Goal: Task Accomplishment & Management: Use online tool/utility

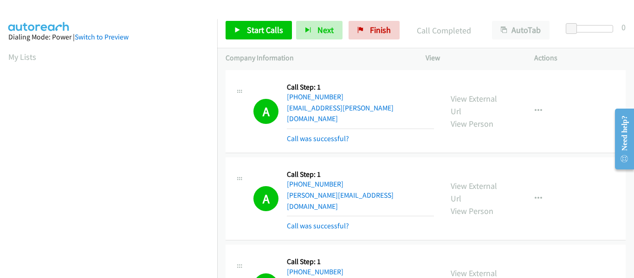
scroll to position [242, 0]
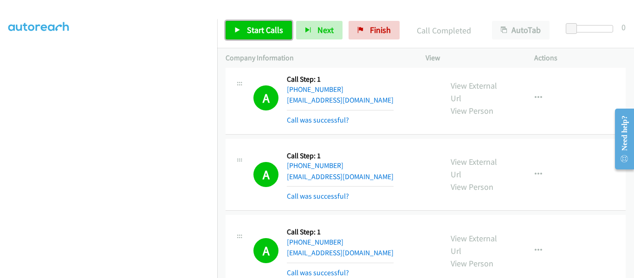
click at [236, 32] on icon at bounding box center [237, 30] width 7 height 7
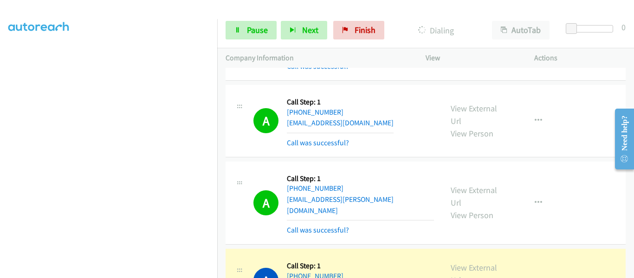
scroll to position [6760, 0]
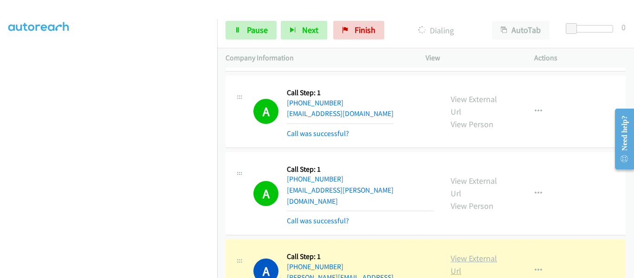
click at [476, 253] on link "View External Url" at bounding box center [474, 264] width 46 height 23
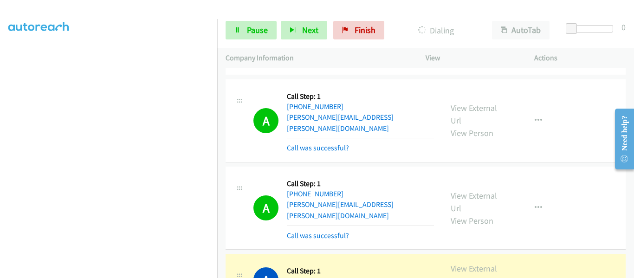
scroll to position [6899, 0]
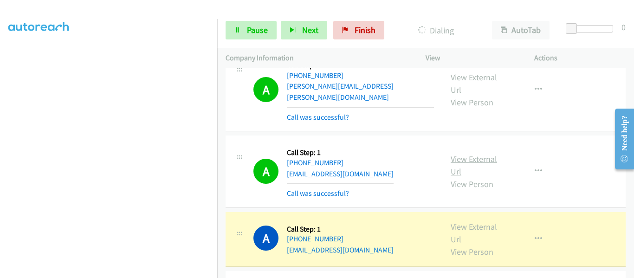
scroll to position [6992, 0]
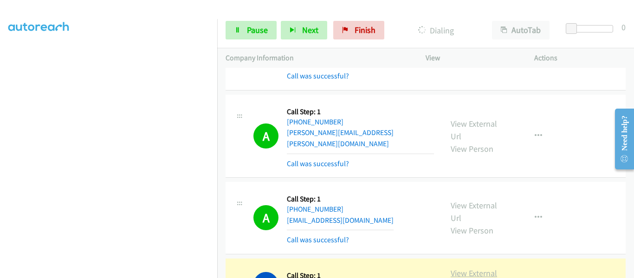
click at [478, 268] on link "View External Url" at bounding box center [474, 279] width 46 height 23
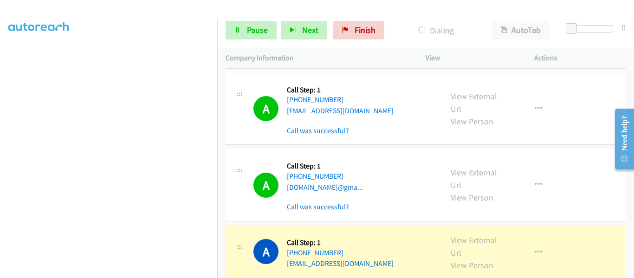
scroll to position [7132, 0]
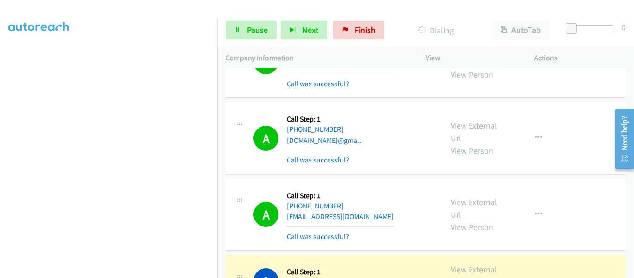
scroll to position [7224, 0]
click at [473, 265] on link "View External Url" at bounding box center [474, 276] width 46 height 23
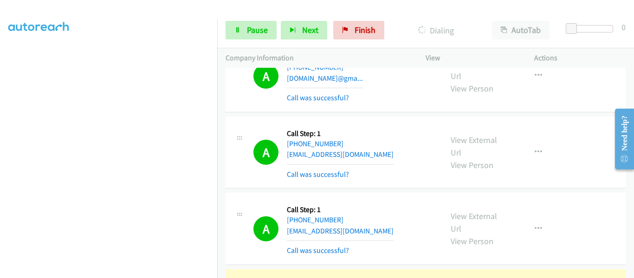
scroll to position [7271, 0]
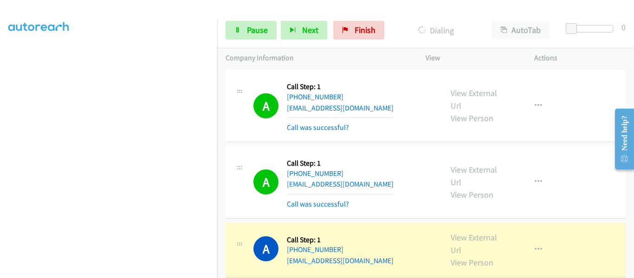
scroll to position [7364, 0]
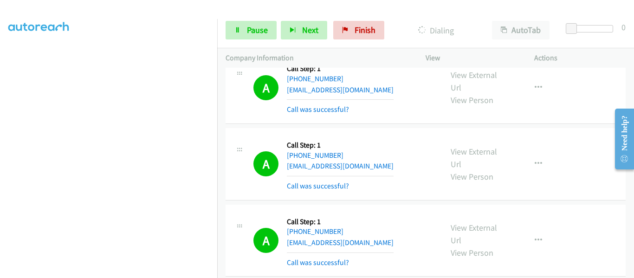
scroll to position [7431, 0]
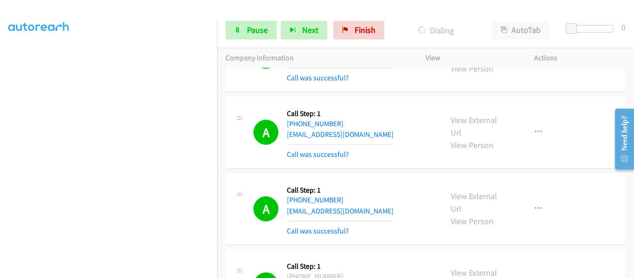
scroll to position [7466, 0]
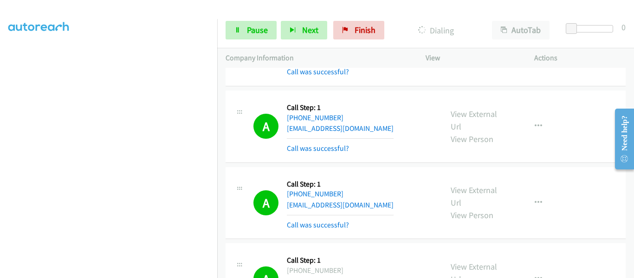
click at [245, 32] on link "Pause" at bounding box center [251, 30] width 51 height 19
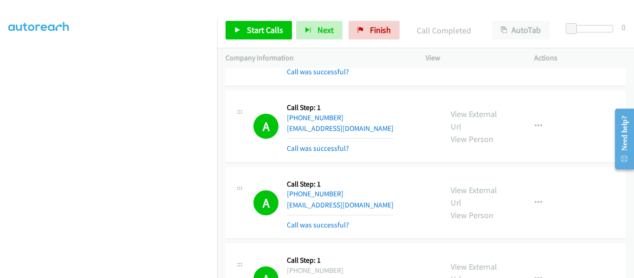
click at [232, 20] on div "Start Calls Pause Next Finish Call Completed AutoTab AutoTab 0" at bounding box center [425, 31] width 417 height 36
click at [241, 32] on link "Start Calls" at bounding box center [259, 30] width 66 height 19
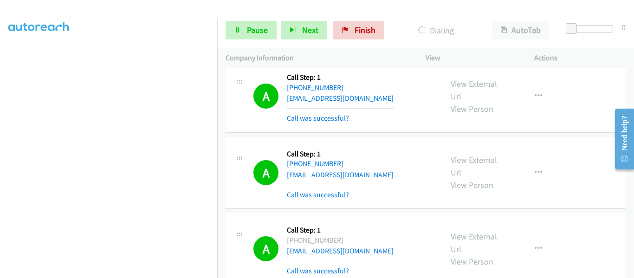
scroll to position [7542, 0]
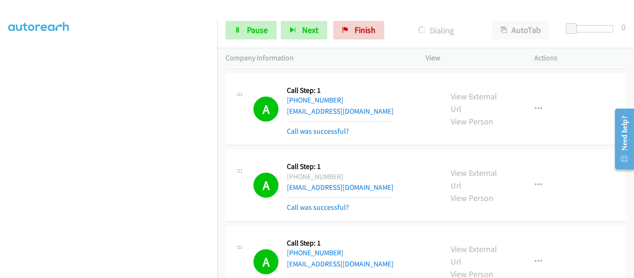
scroll to position [7560, 0]
click at [248, 32] on span "Pause" at bounding box center [257, 30] width 21 height 11
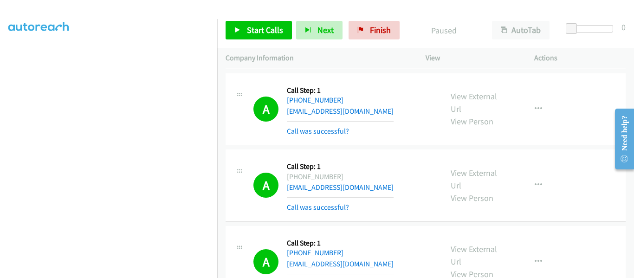
scroll to position [7577, 0]
